Goal: Check status: Check status

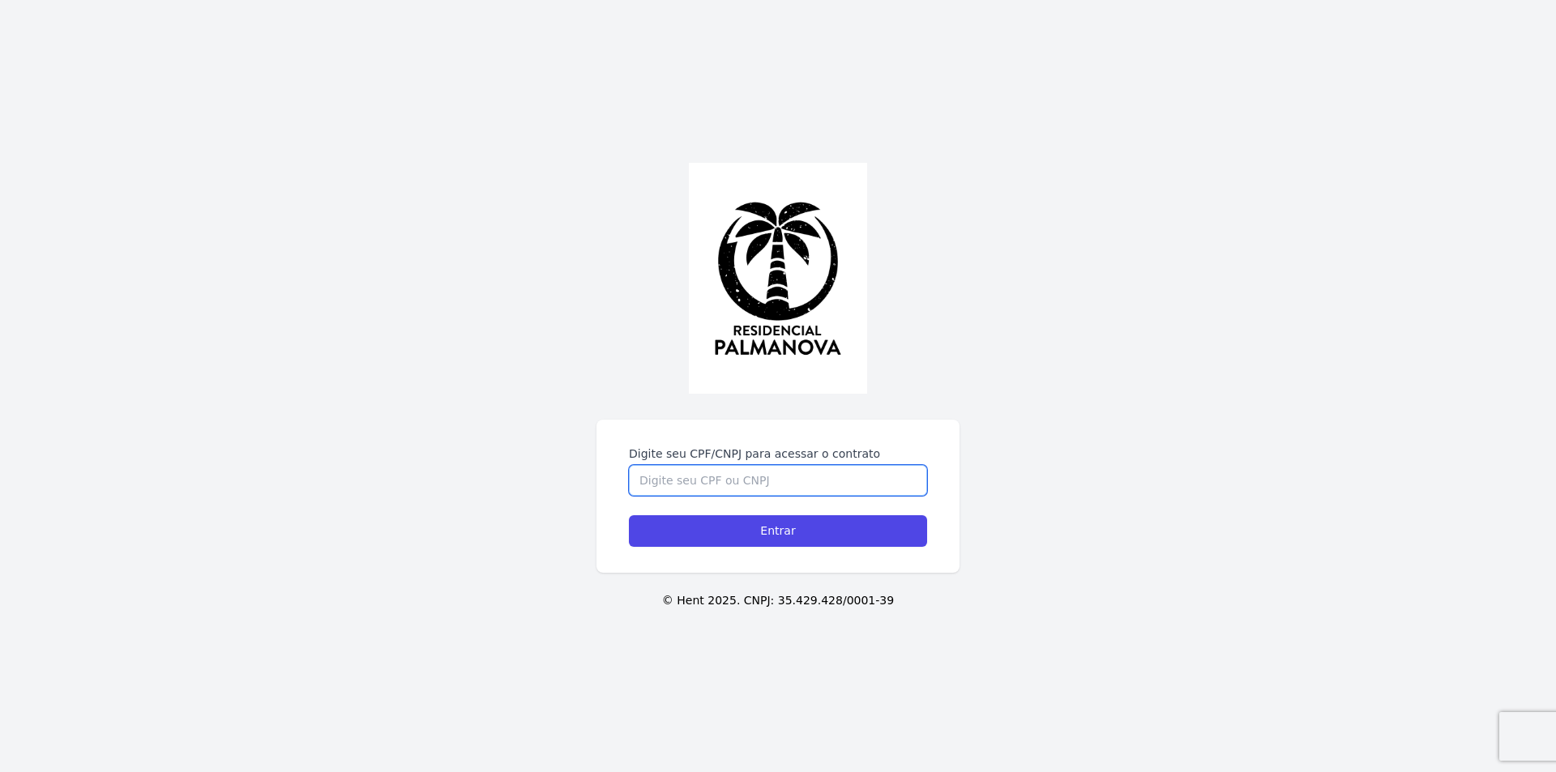
click at [659, 486] on input "Digite seu CPF/CNPJ para acessar o contrato" at bounding box center [778, 480] width 298 height 31
type input "45016545898"
click at [629, 516] on input "Entrar" at bounding box center [778, 532] width 298 height 32
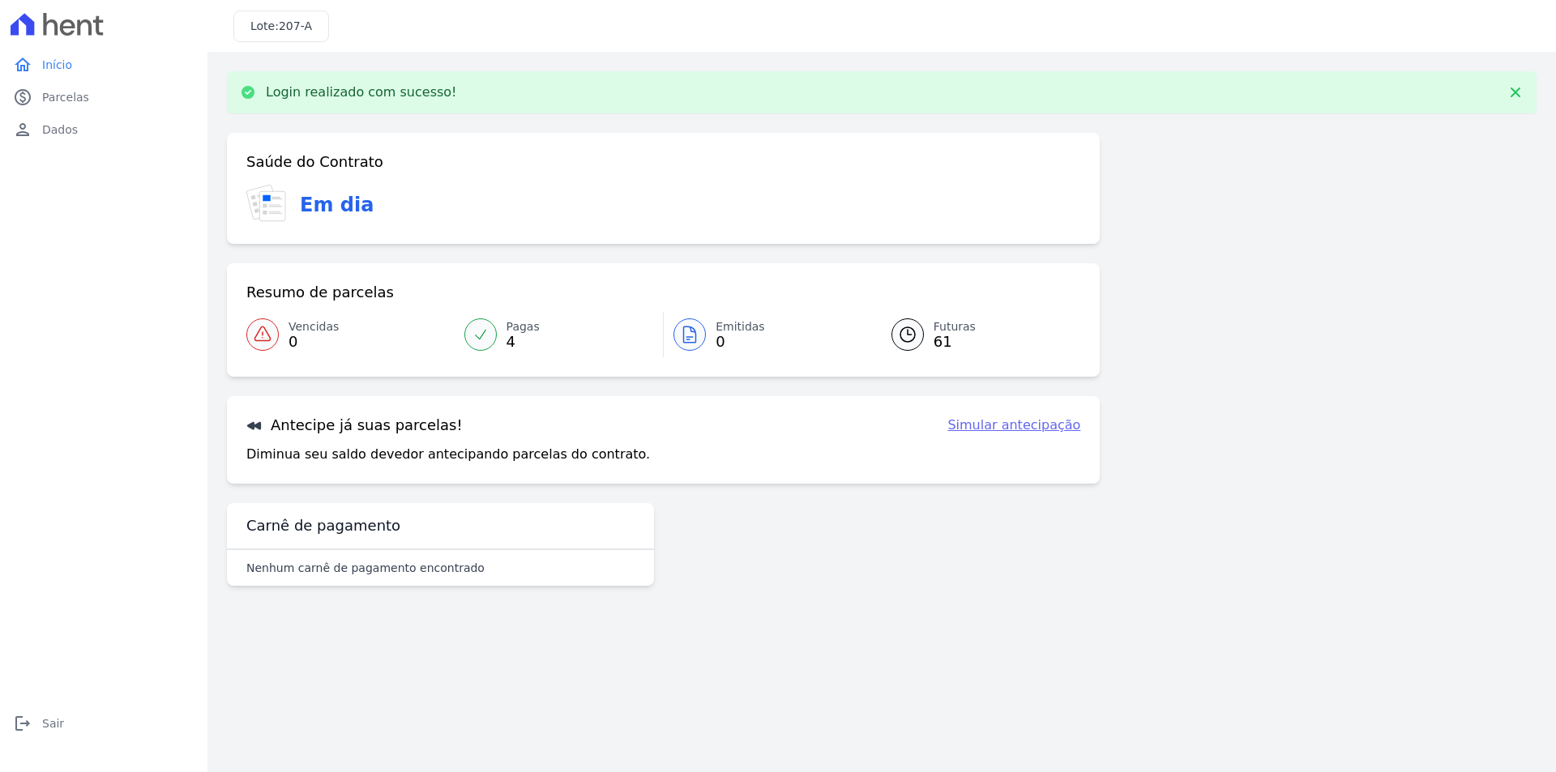
click at [913, 336] on icon at bounding box center [907, 334] width 19 height 19
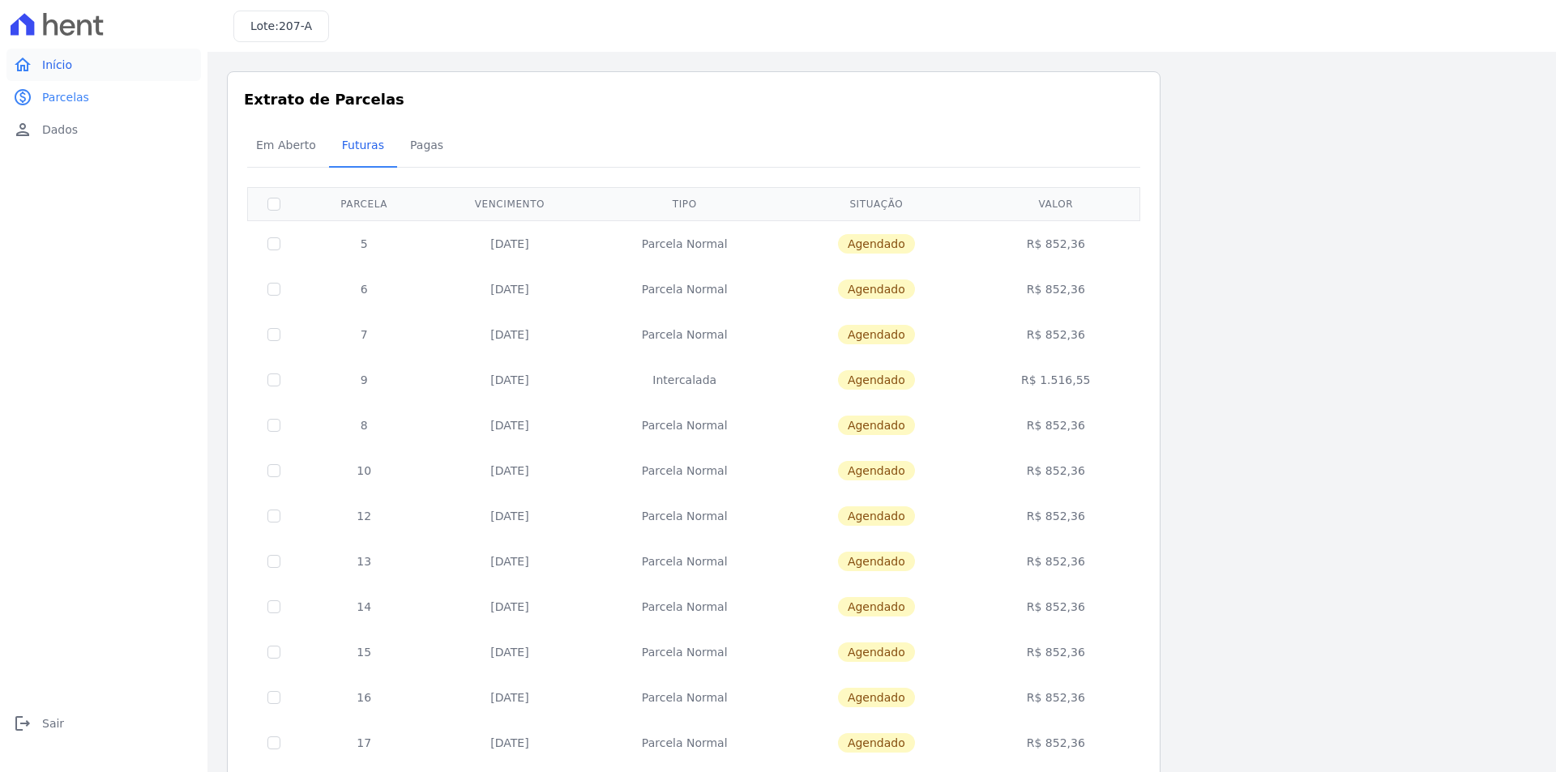
click at [71, 64] on link "home Início" at bounding box center [103, 65] width 195 height 32
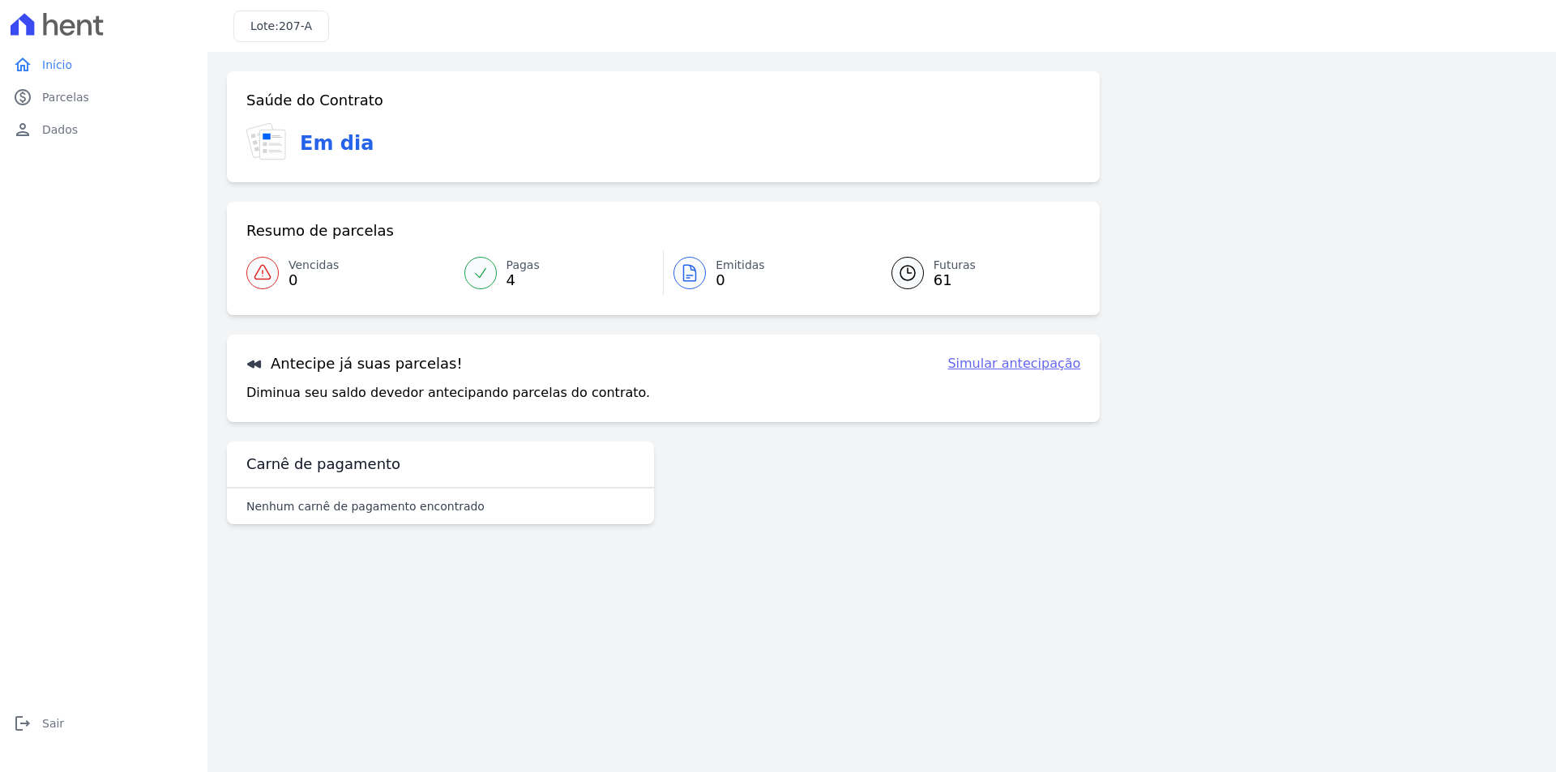
click at [486, 262] on div at bounding box center [480, 273] width 32 height 32
